Goal: Find specific page/section

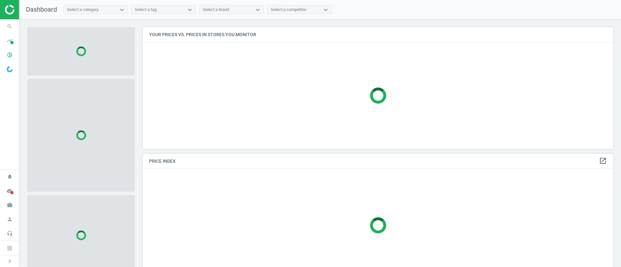
scroll to position [137, 478]
click at [8, 26] on icon "search" at bounding box center [10, 26] width 12 height 12
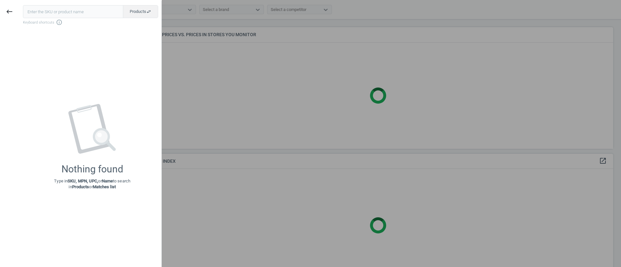
click at [75, 12] on input "text" at bounding box center [73, 11] width 100 height 13
type input "228238"
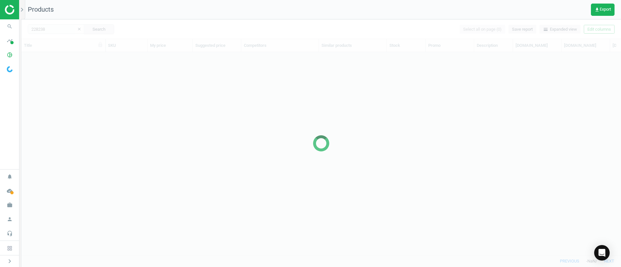
scroll to position [188, 592]
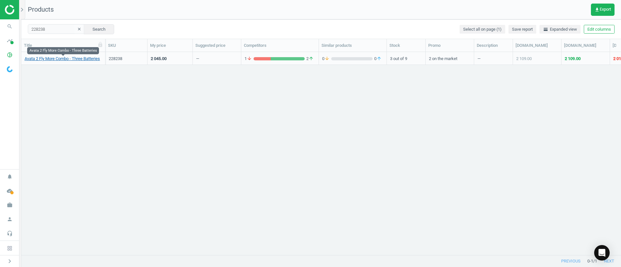
click at [51, 58] on link "Avata 2 Fly More Combo - Three Batteries" at bounding box center [62, 59] width 75 height 6
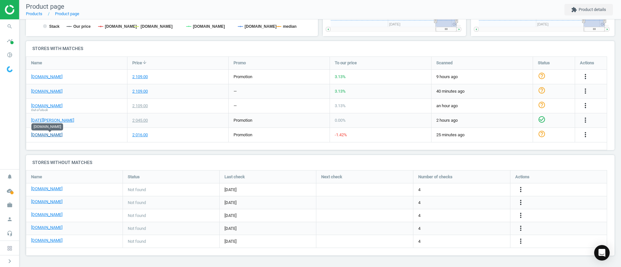
click at [51, 134] on link "[DOMAIN_NAME]" at bounding box center [46, 135] width 31 height 6
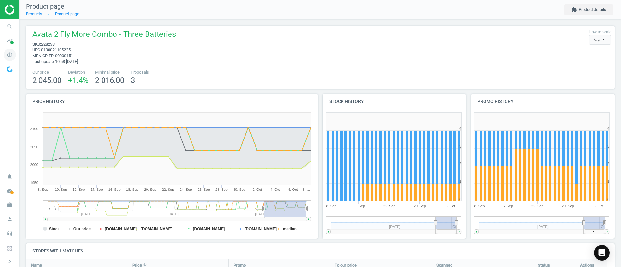
click at [10, 51] on icon "pie_chart_outlined" at bounding box center [10, 55] width 12 height 12
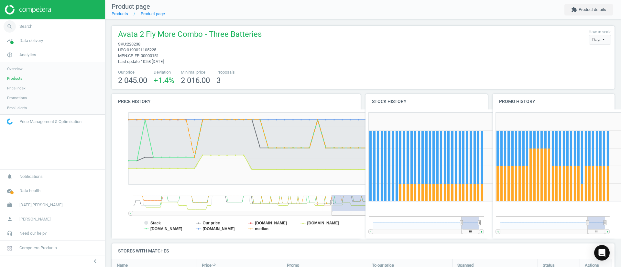
scroll to position [101, 511]
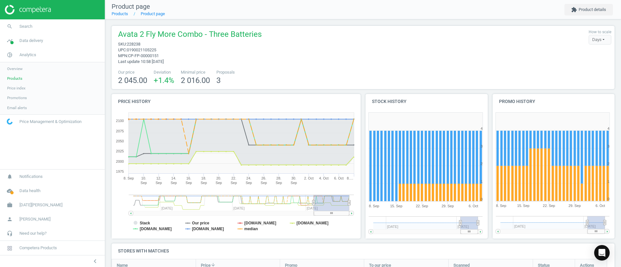
click at [26, 78] on link "Products" at bounding box center [52, 79] width 105 height 10
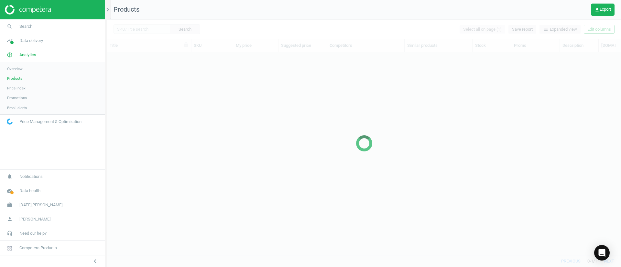
scroll to position [188, 506]
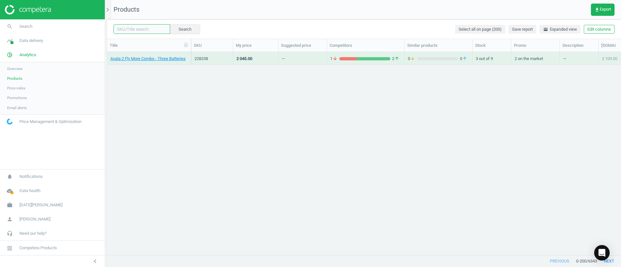
click at [137, 30] on input "text" at bounding box center [142, 29] width 57 height 10
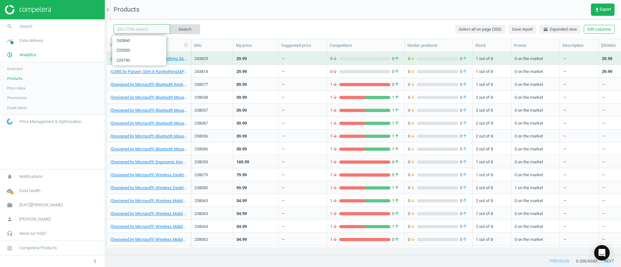
paste input "220082"
type input "220082"
click at [177, 29] on button "Search" at bounding box center [184, 29] width 30 height 10
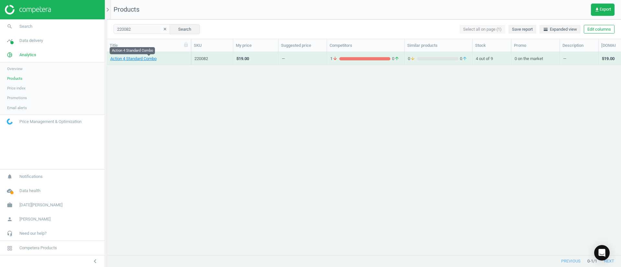
click at [138, 61] on link "Action 4 Standard Combo" at bounding box center [133, 59] width 46 height 6
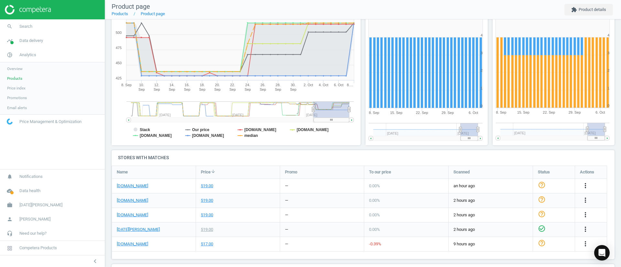
scroll to position [9, 0]
